Goal: Task Accomplishment & Management: Complete application form

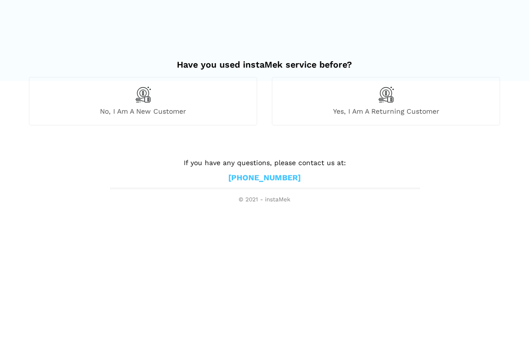
click at [106, 101] on div "No, I am a new customer" at bounding box center [143, 101] width 228 height 48
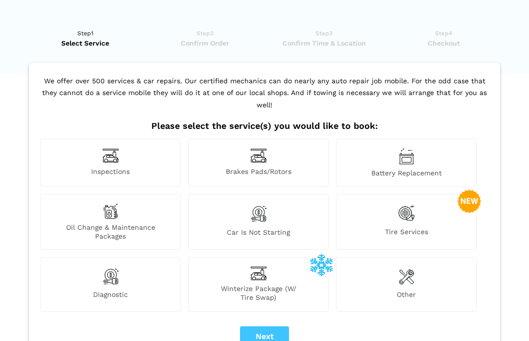
scroll to position [15, 0]
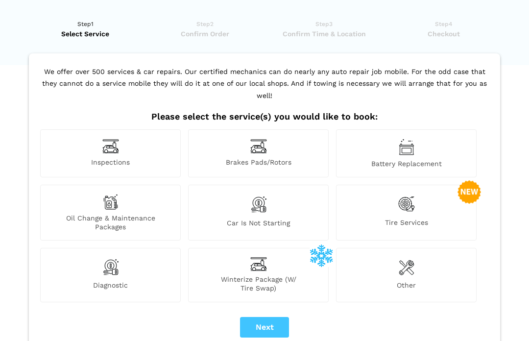
click at [110, 258] on img at bounding box center [110, 268] width 17 height 20
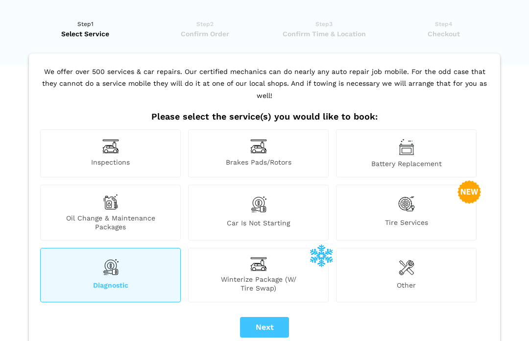
scroll to position [16, 0]
click at [274, 293] on div "Inspections Brakes Pads/Rotors Battery Replacement Oil Change & Maintenance Pac…" at bounding box center [265, 219] width 454 height 180
click at [271, 317] on button "Next" at bounding box center [264, 327] width 49 height 21
checkbox input "true"
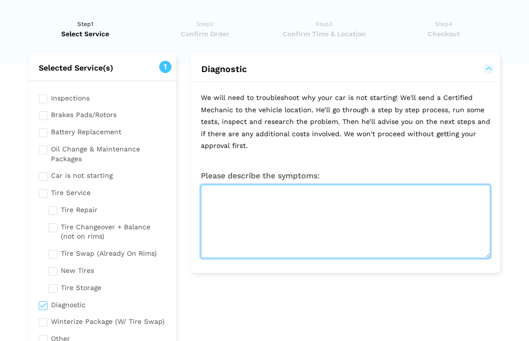
click at [244, 193] on textarea at bounding box center [346, 221] width 290 height 73
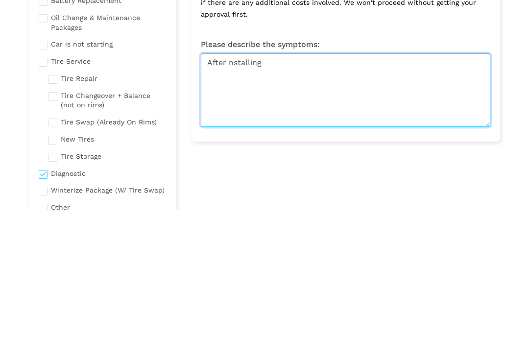
click at [230, 185] on textarea "After nstalling" at bounding box center [346, 221] width 290 height 73
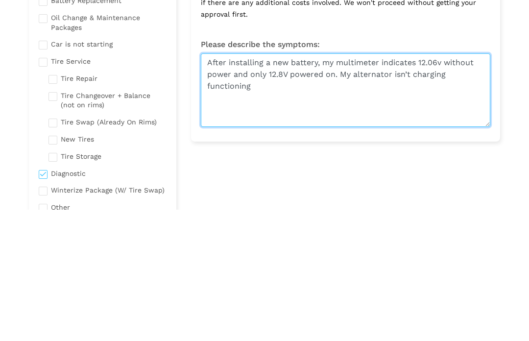
click at [447, 185] on textarea "After installing a new battery, my multimeter indicates 12.06v without power an…" at bounding box center [346, 221] width 290 height 73
click at [457, 185] on textarea "After installing a new battery, my multimeter indicates 12.06v without power an…" at bounding box center [346, 221] width 290 height 73
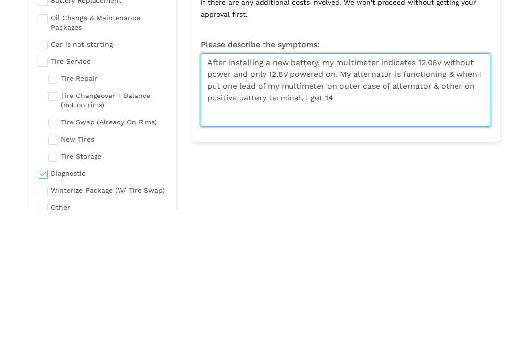
click at [319, 185] on textarea "After installing a new battery, my multimeter indicates 12.06v without power an…" at bounding box center [346, 221] width 290 height 73
click at [342, 185] on textarea "After installing a new battery, my multimeter indicates 12.06v without power an…" at bounding box center [346, 221] width 290 height 73
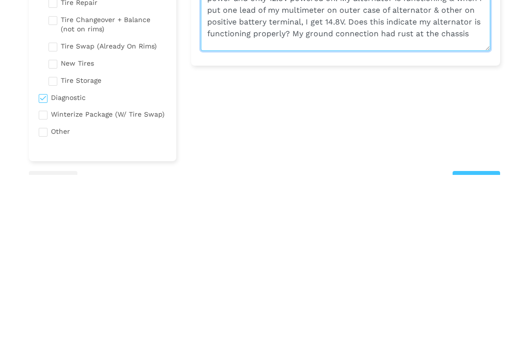
scroll to position [57, 0]
type textarea "After installing a new battery, my multimeter indicates 12.06v without power an…"
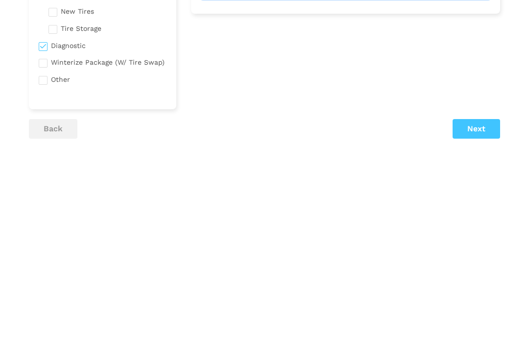
scroll to position [114, 0]
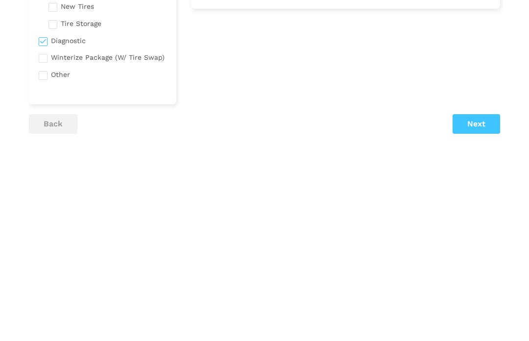
click at [474, 280] on button "Next" at bounding box center [477, 290] width 48 height 20
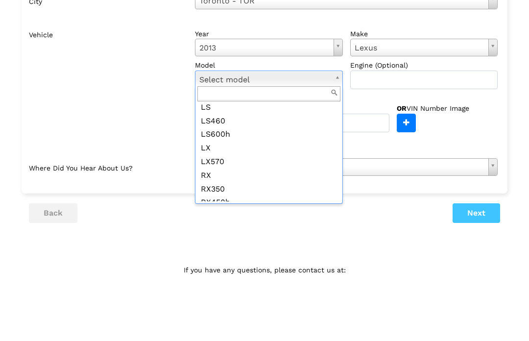
scroll to position [206, 0]
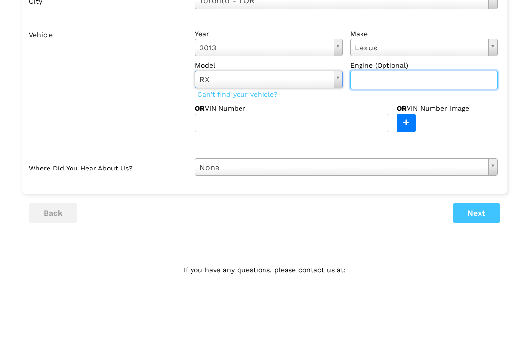
click at [375, 137] on input "text" at bounding box center [424, 146] width 148 height 19
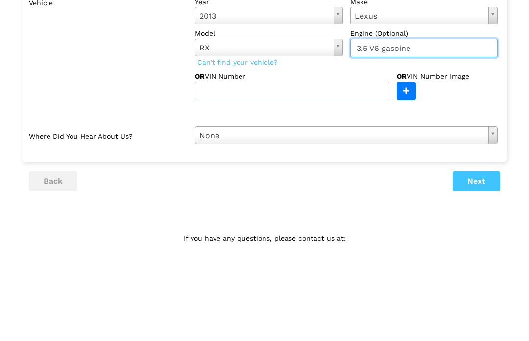
type input "3.5 V6 gasoine"
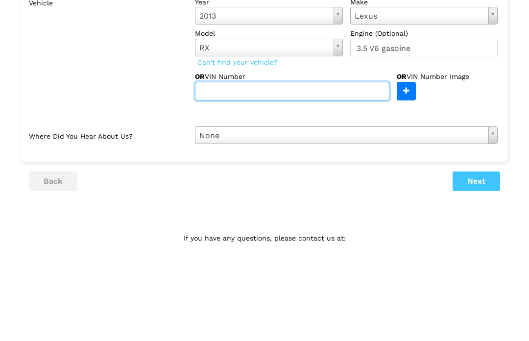
click at [254, 180] on input "text" at bounding box center [292, 189] width 195 height 19
click at [238, 180] on input "text" at bounding box center [292, 189] width 195 height 19
paste input "[US_VEHICLE_IDENTIFICATION_NUMBER]"
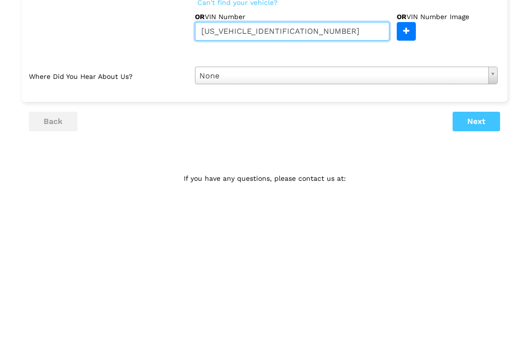
type input "[US_VEHICLE_IDENTIFICATION_NUMBER]"
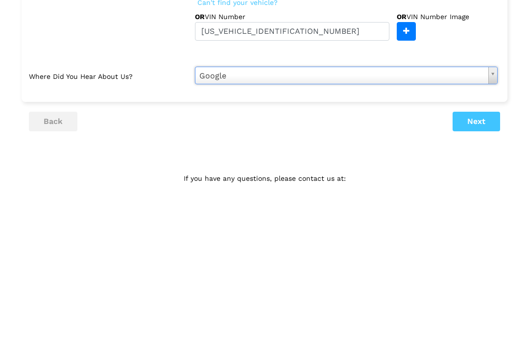
click at [478, 270] on button "Next" at bounding box center [477, 280] width 48 height 20
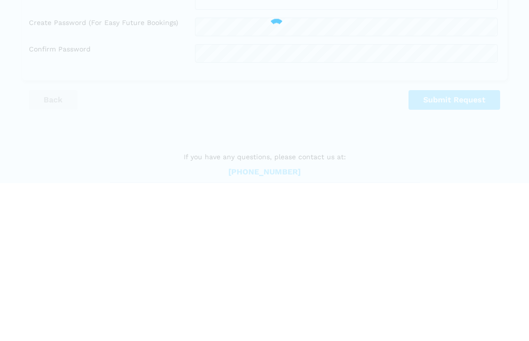
scroll to position [57, 0]
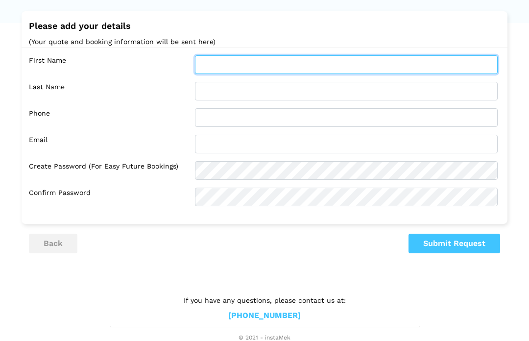
click at [249, 66] on input "text" at bounding box center [346, 65] width 303 height 19
type input "[PERSON_NAME]"
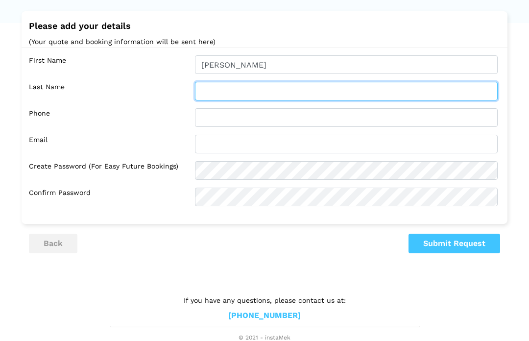
type input "Dimeck"
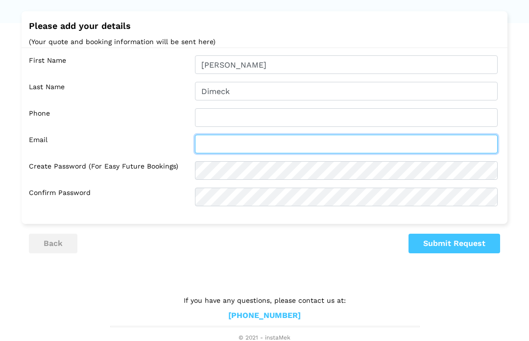
type input "[EMAIL_ADDRESS][DOMAIN_NAME]"
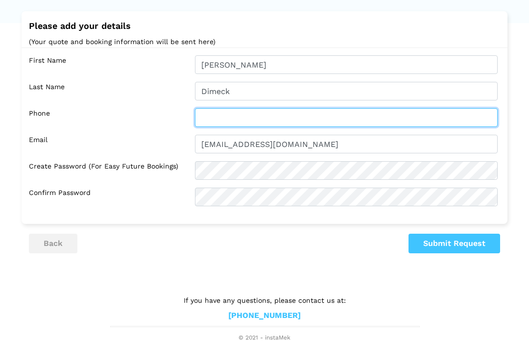
click at [263, 114] on input "text" at bounding box center [346, 118] width 303 height 19
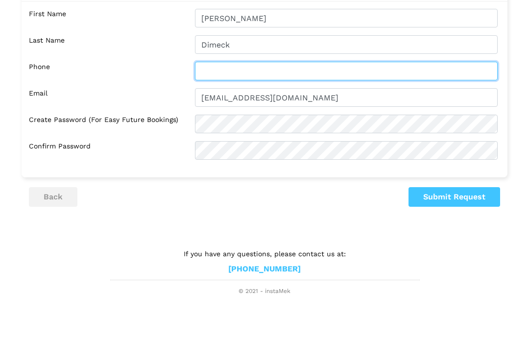
type input "6476776197"
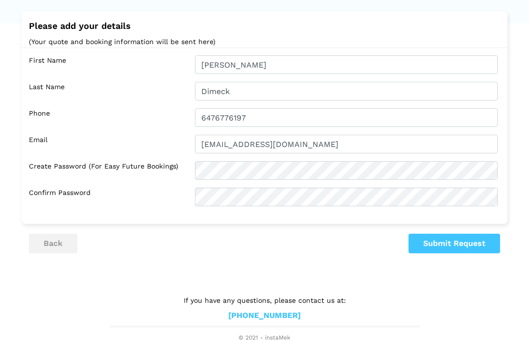
click at [468, 239] on button "Submit Request" at bounding box center [455, 244] width 92 height 20
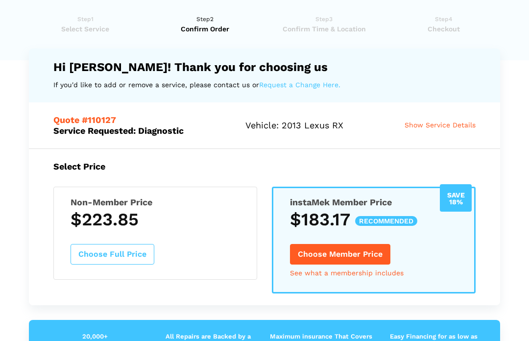
scroll to position [0, 0]
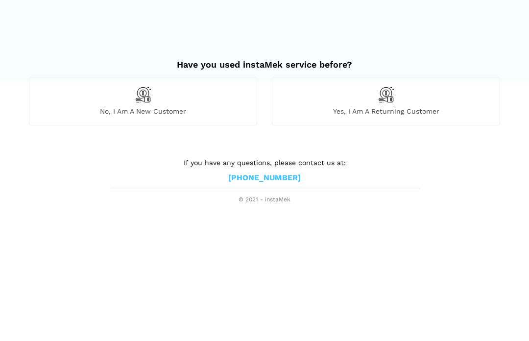
click at [281, 197] on span "© 2021 - instaMek" at bounding box center [264, 200] width 309 height 8
